Goal: Task Accomplishment & Management: Use online tool/utility

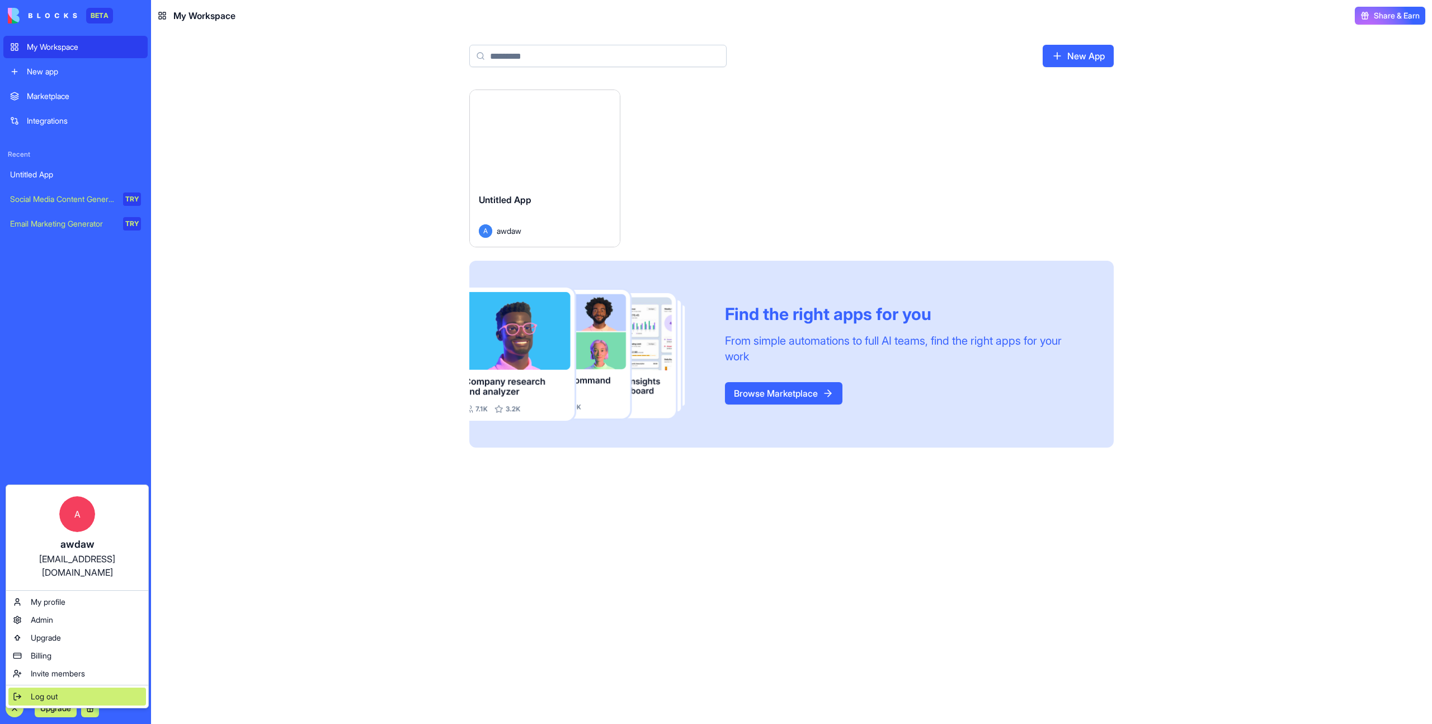
click at [18, 690] on div "Log out" at bounding box center [77, 697] width 138 height 18
